Goal: Task Accomplishment & Management: Manage account settings

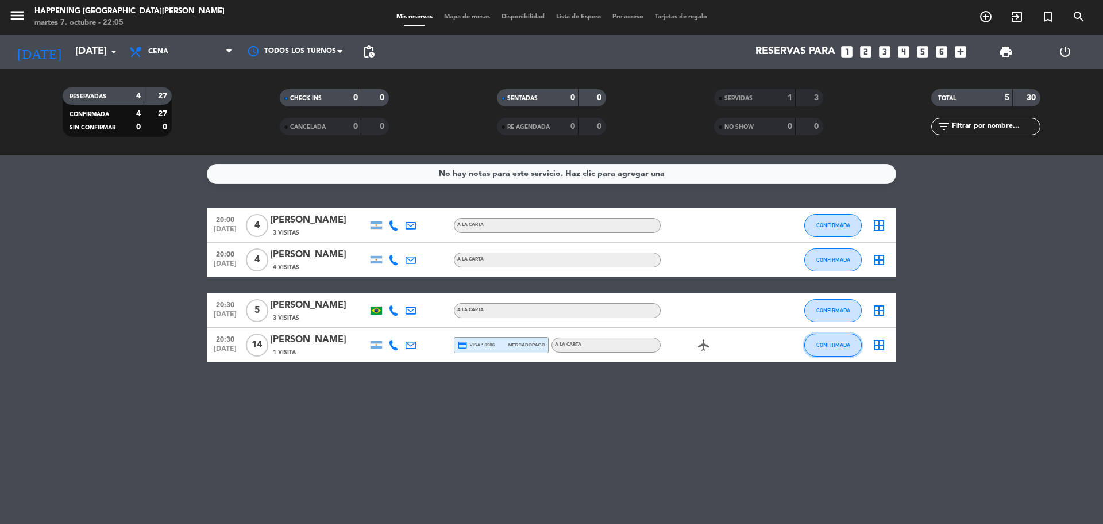
click at [856, 340] on button "CONFIRMADA" at bounding box center [833, 344] width 57 height 23
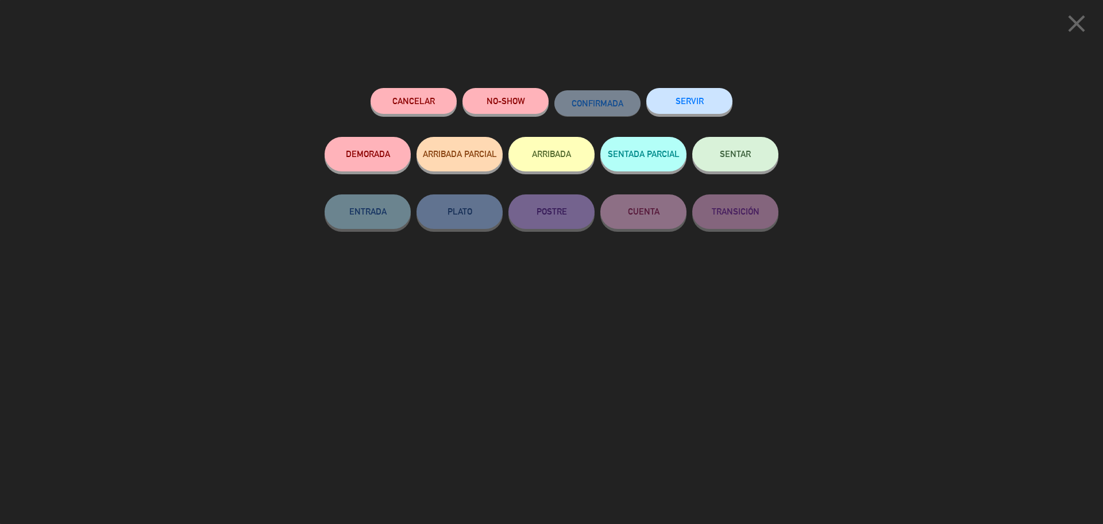
click at [676, 102] on button "SERVIR" at bounding box center [690, 101] width 86 height 26
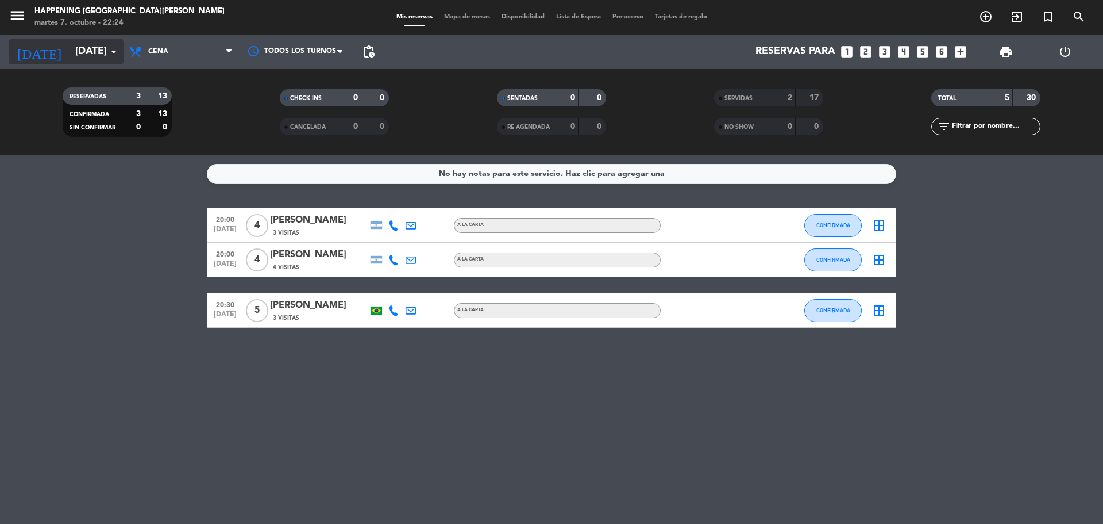
click at [88, 47] on input "[DATE]" at bounding box center [136, 51] width 133 height 23
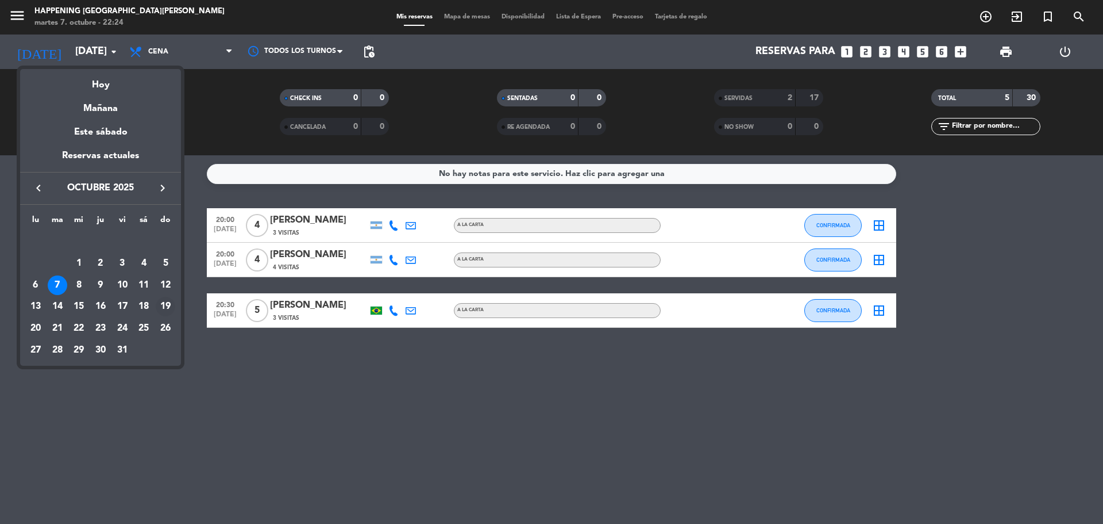
click at [166, 306] on div "19" at bounding box center [166, 307] width 20 height 20
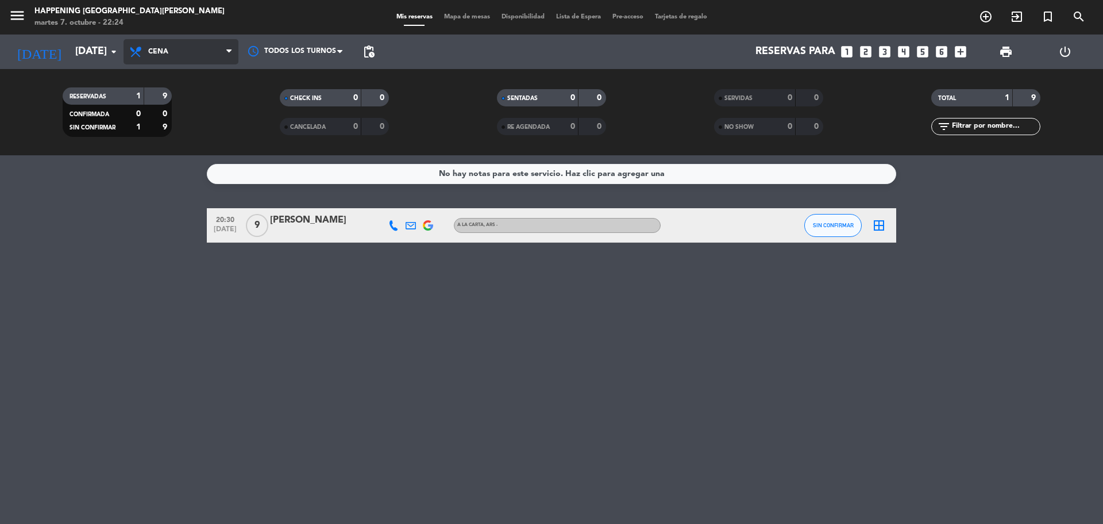
click at [201, 51] on span "Cena" at bounding box center [181, 51] width 115 height 25
click at [191, 99] on div "menu Happening Puerto [PERSON_NAME] [DATE] 7. octubre - 22:24 Mis reservas Mapa…" at bounding box center [551, 77] width 1103 height 155
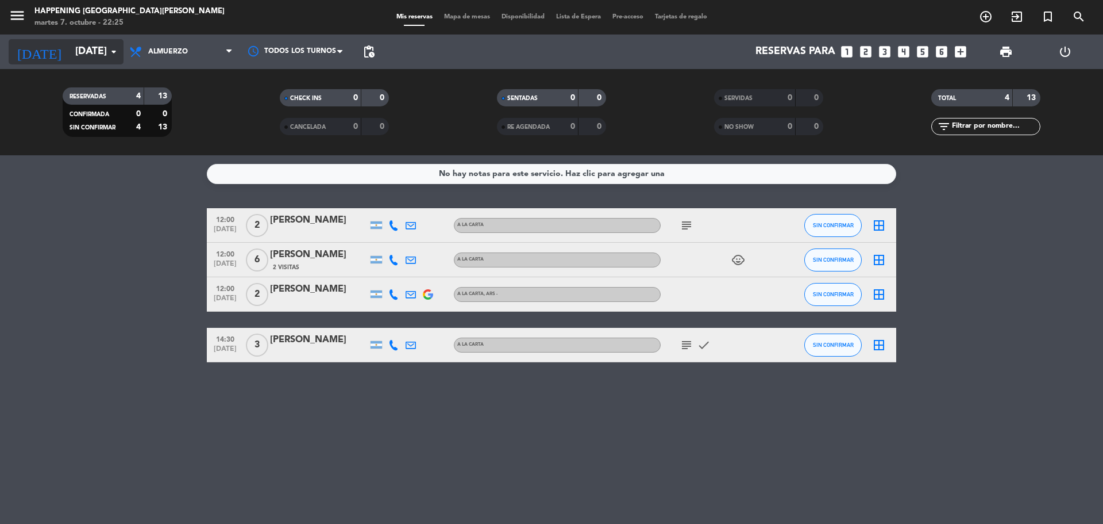
click at [70, 53] on input "[DATE]" at bounding box center [136, 51] width 133 height 23
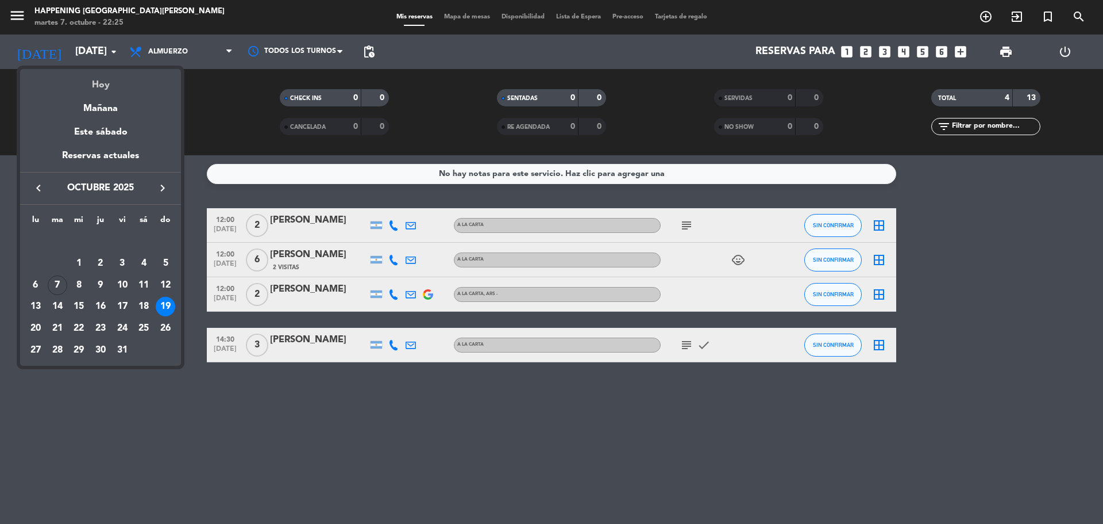
click at [99, 84] on div "Hoy" at bounding box center [100, 81] width 161 height 24
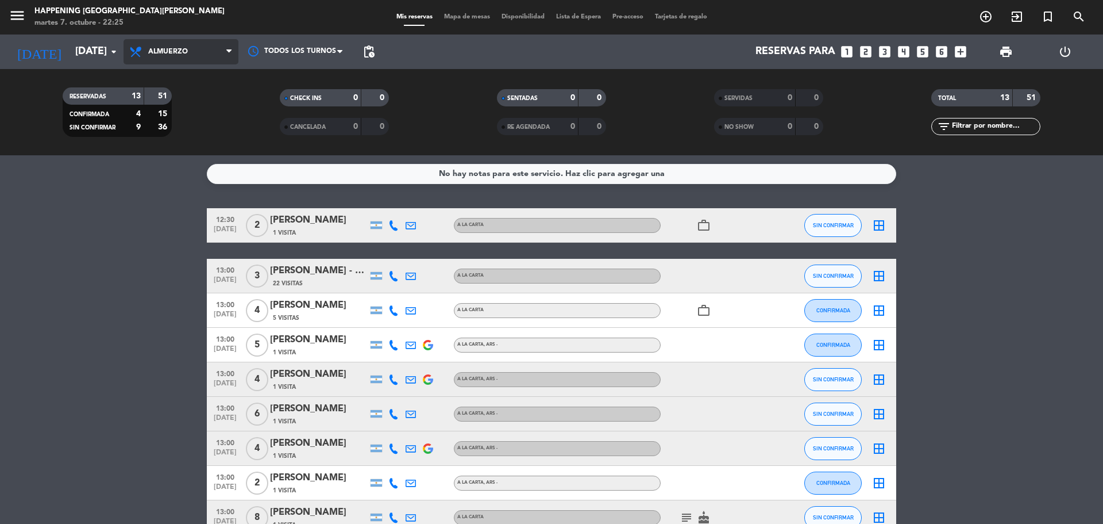
click at [183, 55] on span "Almuerzo" at bounding box center [168, 52] width 40 height 8
click at [163, 132] on div "menu Happening Puerto [PERSON_NAME] [DATE] 7. octubre - 22:25 Mis reservas Mapa…" at bounding box center [551, 77] width 1103 height 155
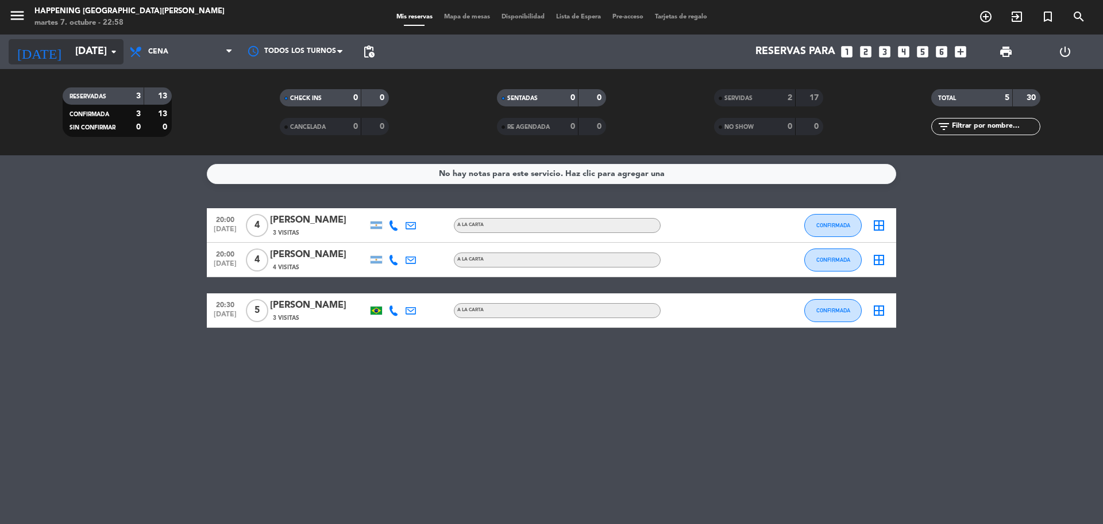
click at [76, 51] on input "[DATE]" at bounding box center [136, 51] width 133 height 23
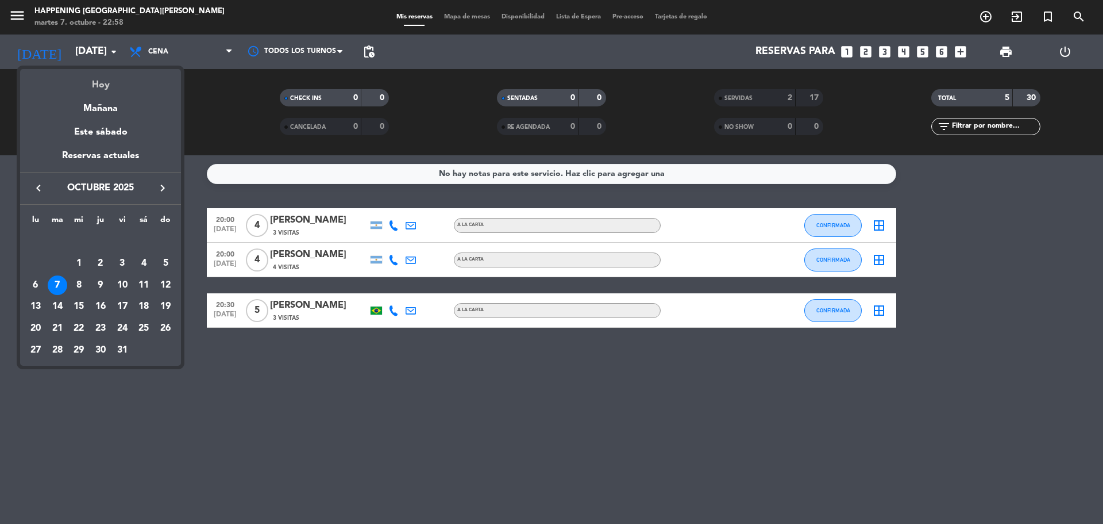
click at [89, 84] on div "Hoy" at bounding box center [100, 81] width 161 height 24
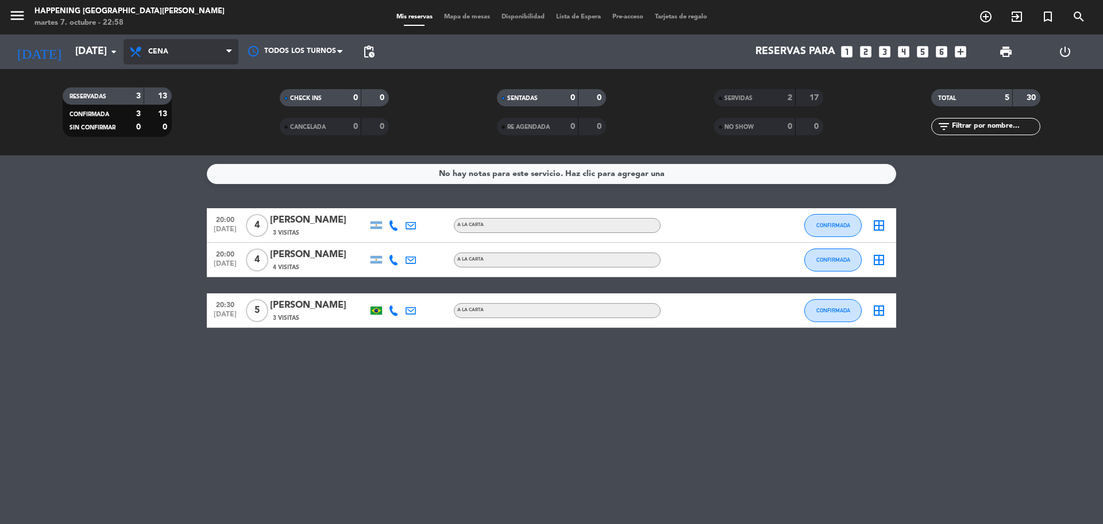
click at [165, 58] on span "Cena" at bounding box center [181, 51] width 115 height 25
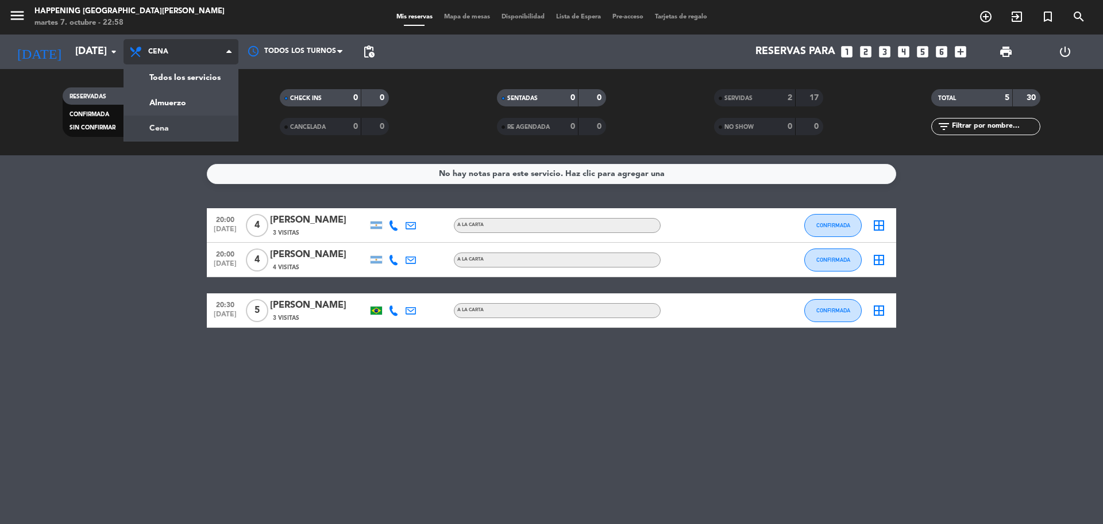
click at [165, 126] on div "menu Happening Puerto [PERSON_NAME] [DATE] 7. octubre - 22:58 Mis reservas Mapa…" at bounding box center [551, 77] width 1103 height 155
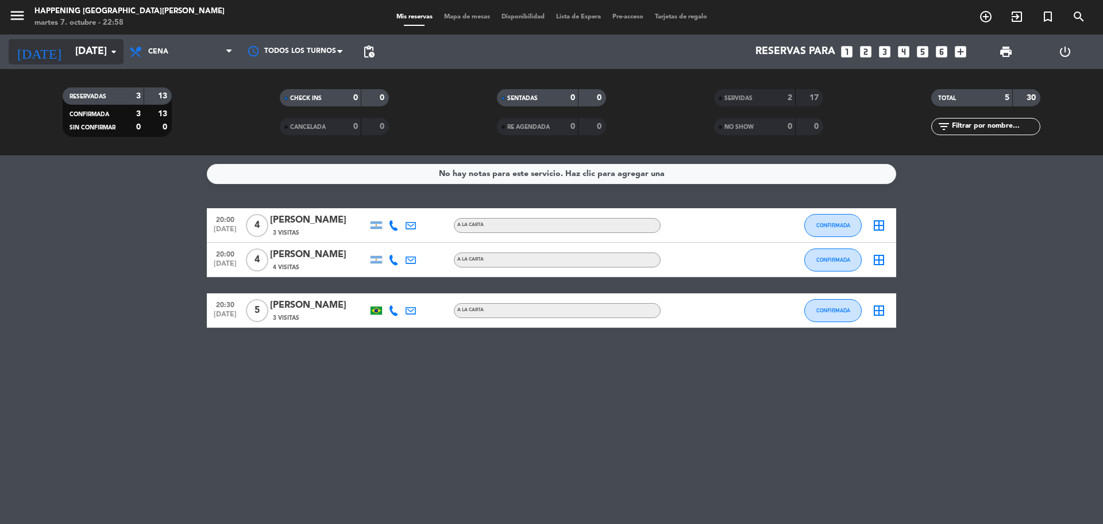
click at [89, 53] on input "[DATE]" at bounding box center [136, 51] width 133 height 23
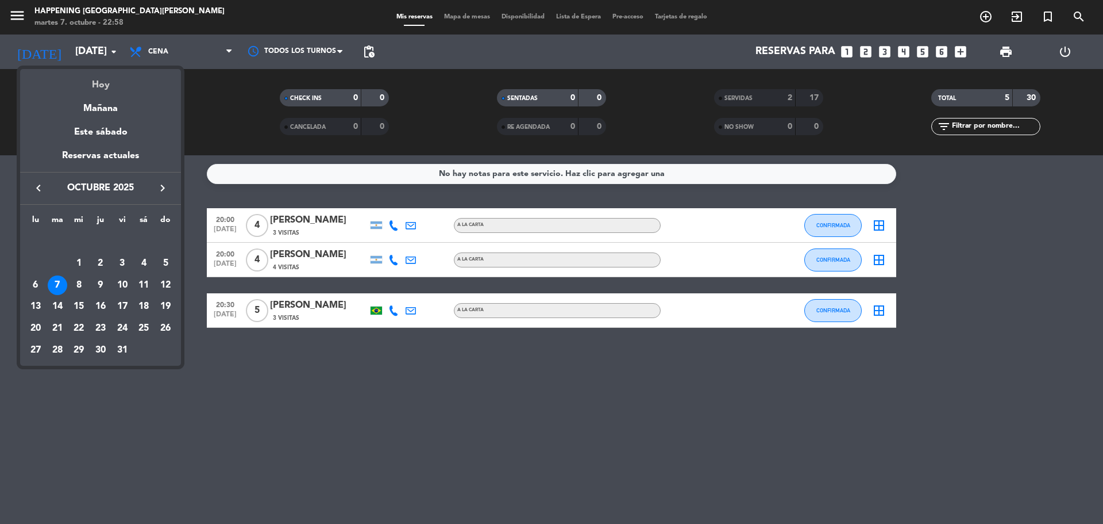
click at [107, 80] on div "Hoy" at bounding box center [100, 81] width 161 height 24
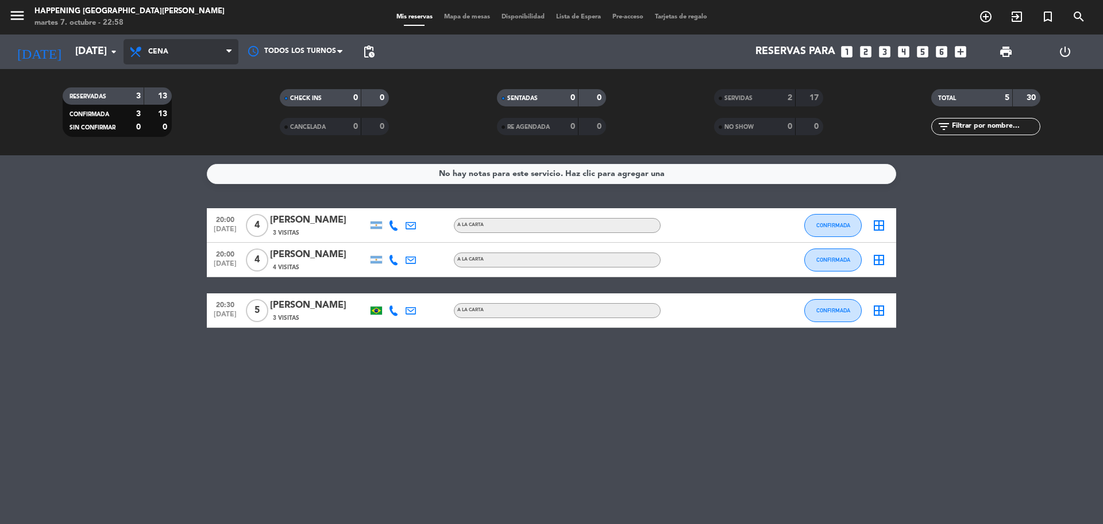
click at [179, 54] on span "Cena" at bounding box center [181, 51] width 115 height 25
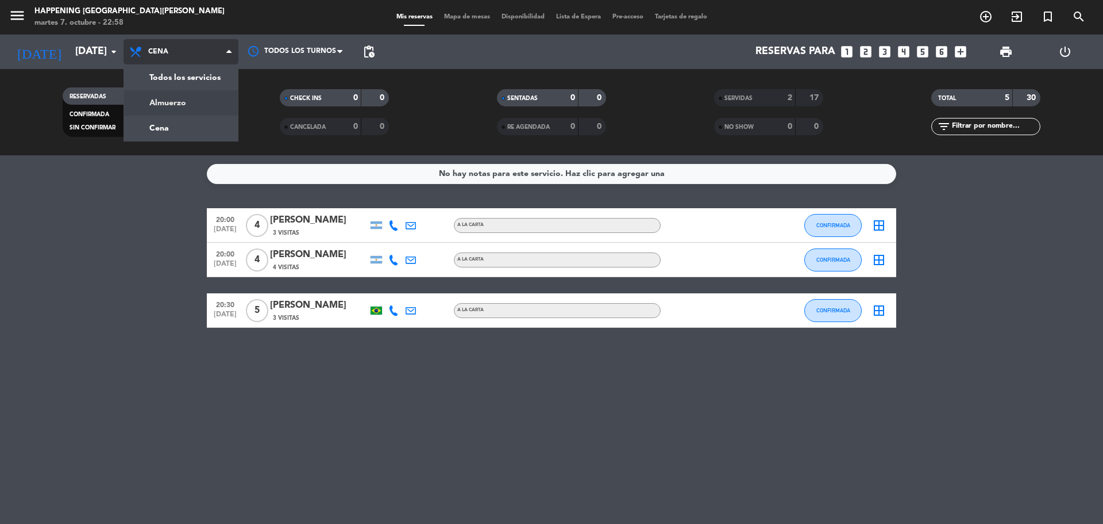
click at [191, 106] on div "menu Happening Puerto [PERSON_NAME] [DATE] 7. octubre - 22:58 Mis reservas Mapa…" at bounding box center [551, 77] width 1103 height 155
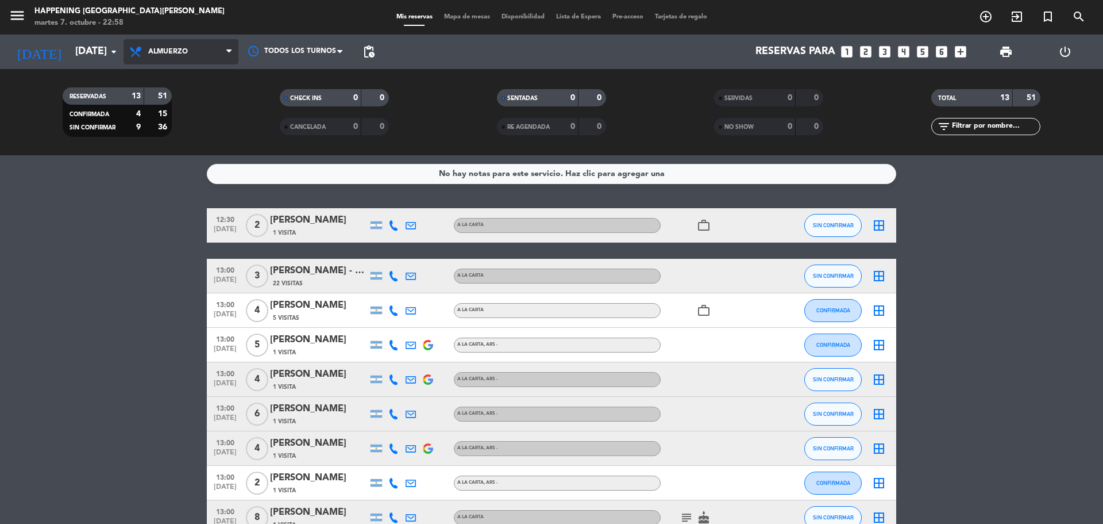
click at [184, 60] on span "Almuerzo" at bounding box center [181, 51] width 115 height 25
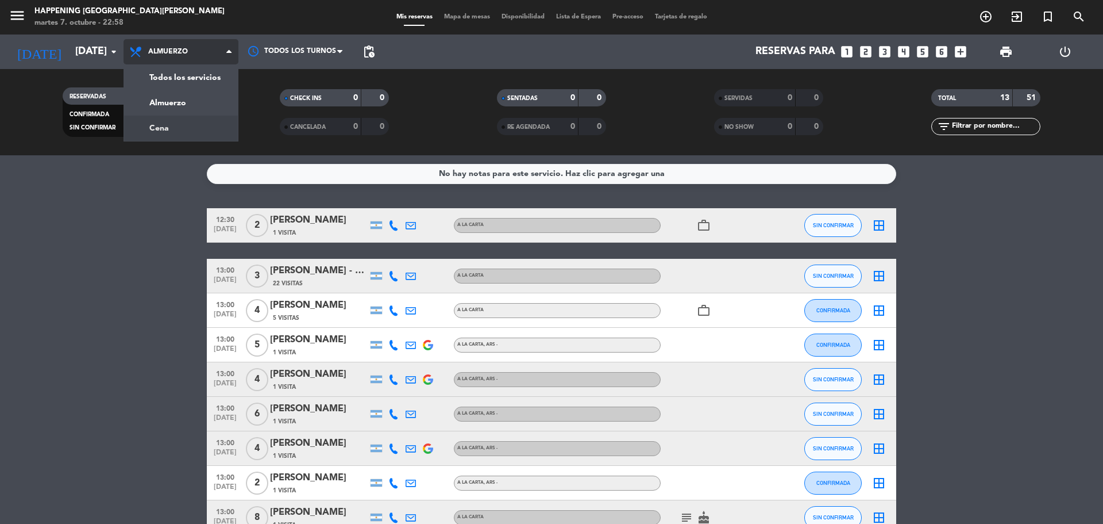
click at [184, 133] on div "menu Happening Puerto [PERSON_NAME] [DATE] 7. octubre - 22:58 Mis reservas Mapa…" at bounding box center [551, 77] width 1103 height 155
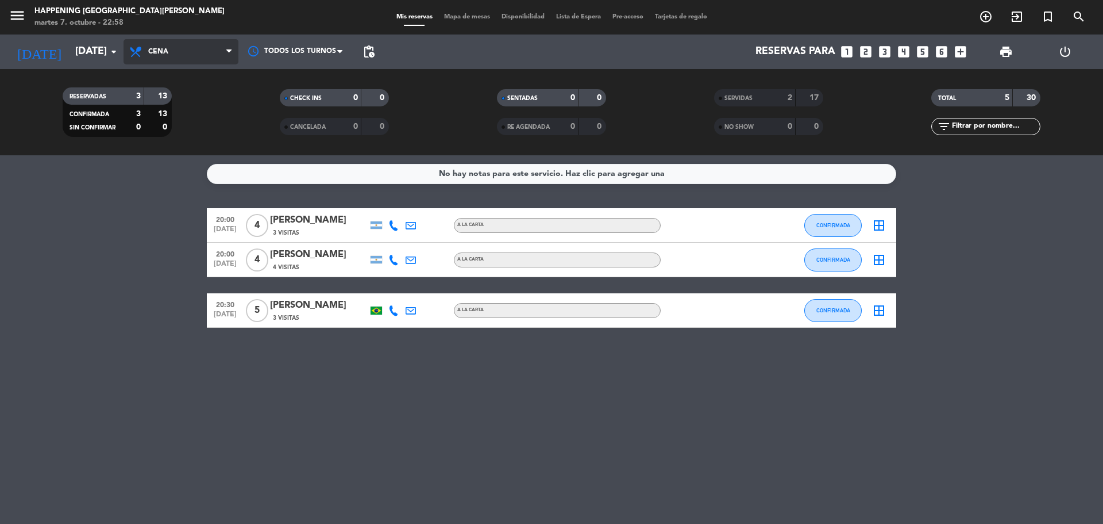
click at [189, 59] on span "Cena" at bounding box center [181, 51] width 115 height 25
click at [202, 108] on div "menu Happening Puerto [PERSON_NAME] [DATE] 7. octubre - 22:58 Mis reservas Mapa…" at bounding box center [551, 77] width 1103 height 155
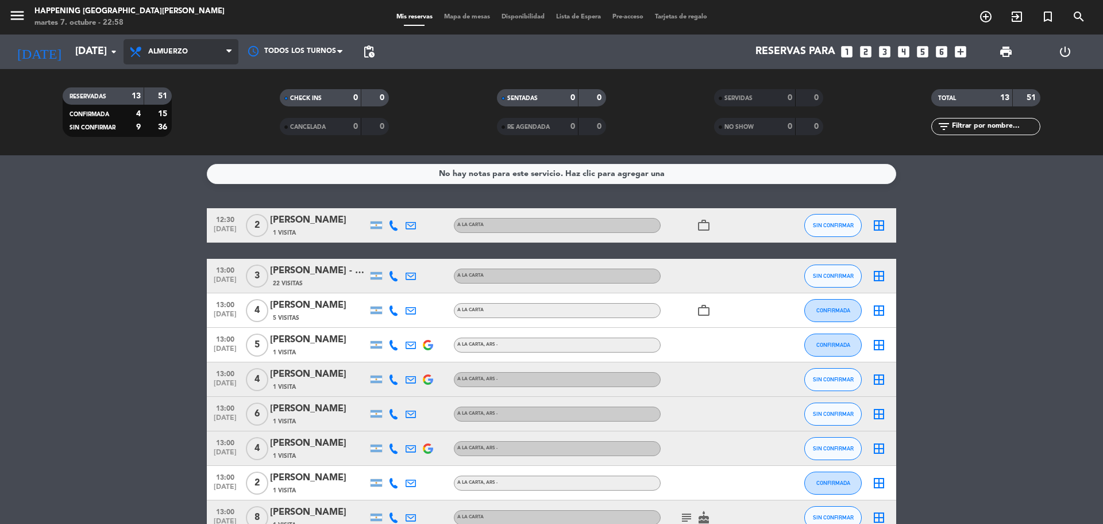
click at [186, 57] on span "Almuerzo" at bounding box center [181, 51] width 115 height 25
click at [180, 125] on div "menu Happening Puerto [PERSON_NAME] [DATE] 7. octubre - 22:58 Mis reservas Mapa…" at bounding box center [551, 77] width 1103 height 155
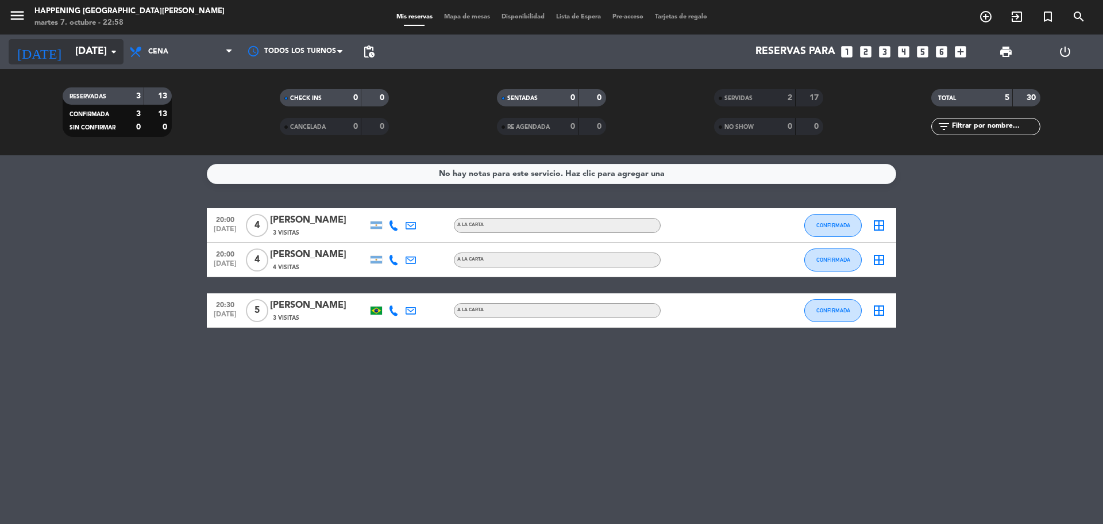
click at [95, 50] on input "[DATE]" at bounding box center [136, 51] width 133 height 23
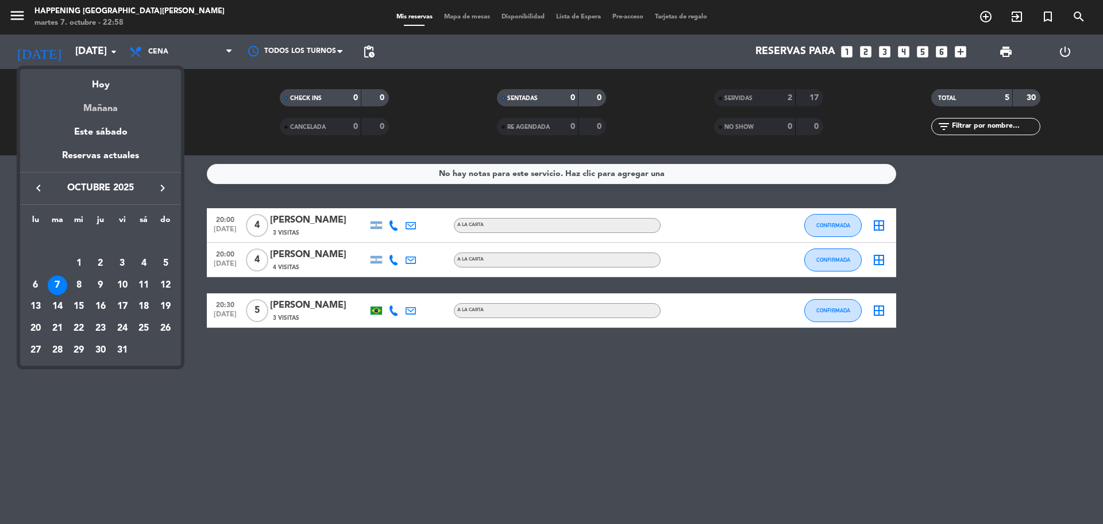
click at [110, 110] on div "Mañana" at bounding box center [100, 105] width 161 height 24
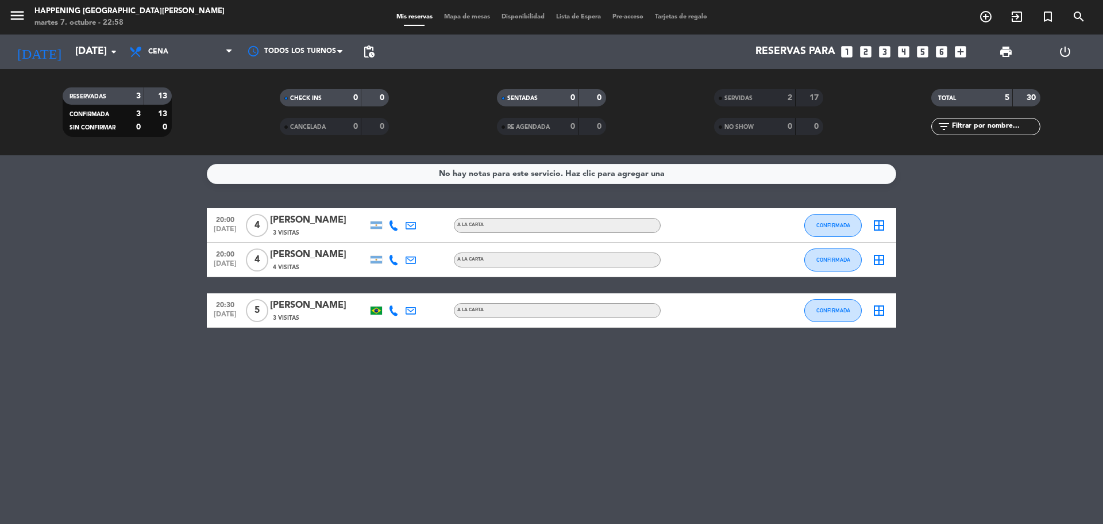
type input "[DATE]"
